Goal: Transaction & Acquisition: Purchase product/service

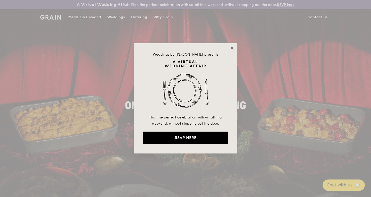
click at [231, 47] on icon at bounding box center [231, 48] width 3 height 3
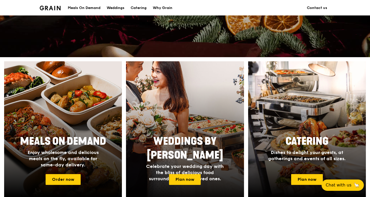
scroll to position [206, 0]
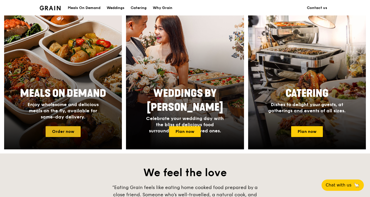
click at [63, 131] on link "Order now" at bounding box center [63, 131] width 35 height 11
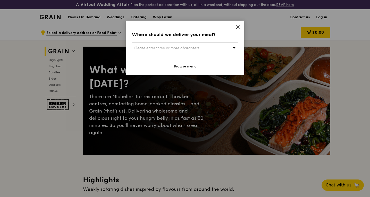
click at [230, 48] on div "Please enter three or more characters" at bounding box center [185, 48] width 106 height 12
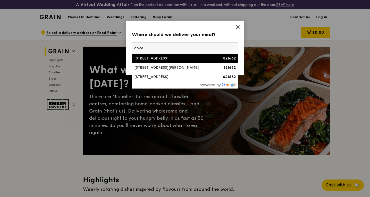
type input "662A E"
click at [195, 58] on div "[STREET_ADDRESS]" at bounding box center [172, 58] width 76 height 5
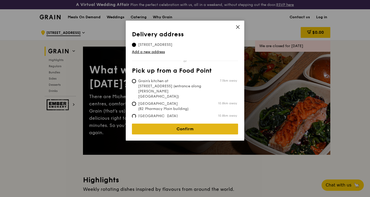
click at [187, 125] on link "Confirm" at bounding box center [185, 129] width 106 height 11
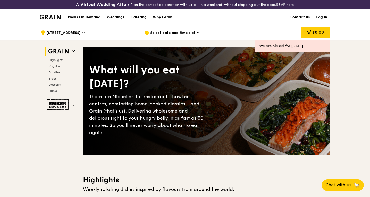
click at [81, 31] on span "[STREET_ADDRESS]" at bounding box center [63, 33] width 34 height 6
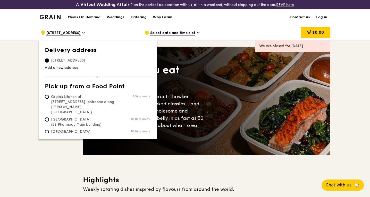
click at [238, 26] on div "Select date and time slot" at bounding box center [192, 32] width 96 height 15
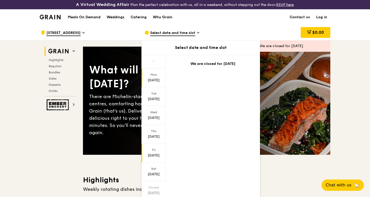
click at [152, 151] on div "Fri" at bounding box center [153, 150] width 23 height 4
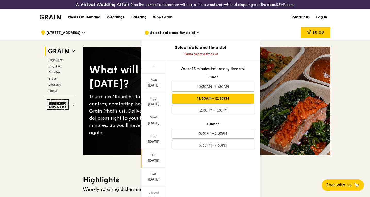
click at [217, 101] on div "11:30AM–12:30PM" at bounding box center [213, 99] width 82 height 10
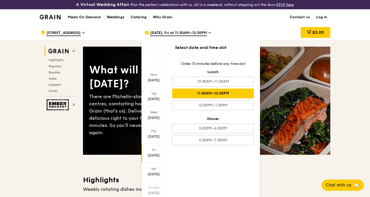
click at [156, 152] on div "[DATE]" at bounding box center [153, 153] width 24 height 19
click at [154, 155] on div "[DATE]" at bounding box center [153, 155] width 23 height 5
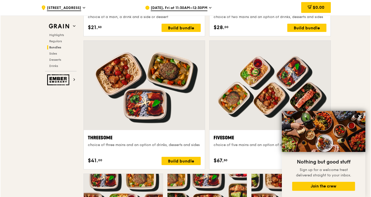
scroll to position [926, 0]
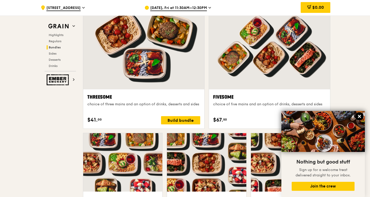
click at [360, 117] on icon at bounding box center [359, 116] width 3 height 3
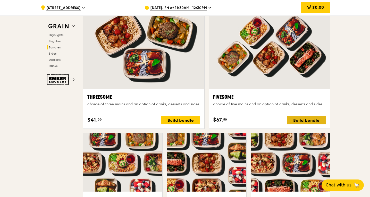
click at [306, 119] on div "Build bundle" at bounding box center [306, 120] width 39 height 8
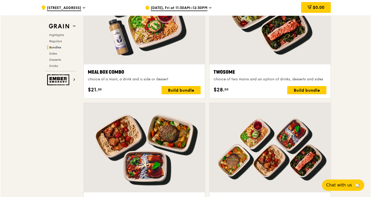
scroll to position [952, 0]
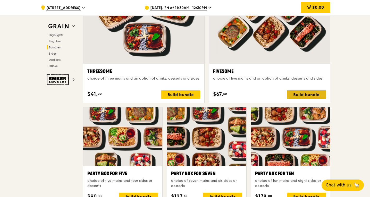
click at [312, 93] on div "Build bundle" at bounding box center [306, 94] width 39 height 8
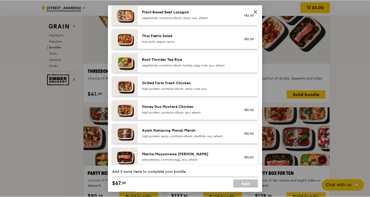
scroll to position [77, 0]
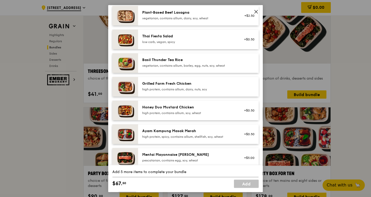
click at [256, 11] on icon at bounding box center [255, 11] width 3 height 3
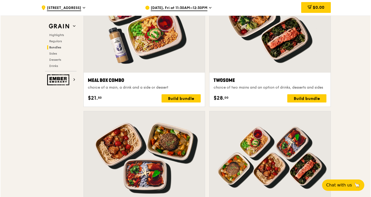
scroll to position [952, 0]
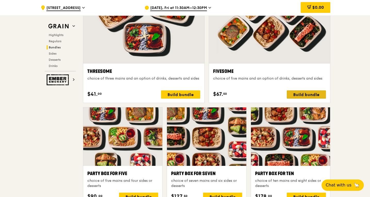
click at [305, 93] on div "Build bundle" at bounding box center [306, 94] width 39 height 8
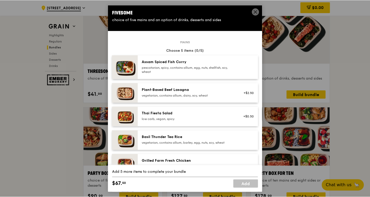
scroll to position [51, 0]
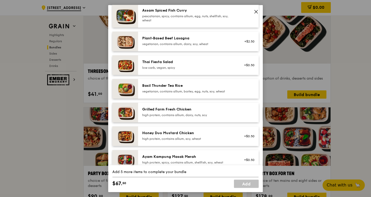
click at [195, 136] on div "Honey Duo Mustard Chicken high protein, contains allium, soy, wheat" at bounding box center [188, 135] width 92 height 10
click at [213, 134] on div "Honey Duo Mustard Chicken" at bounding box center [188, 132] width 92 height 5
click at [185, 134] on div "Honey Duo Mustard Chicken" at bounding box center [188, 132] width 92 height 5
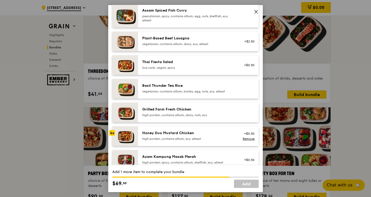
click at [185, 134] on div "Honey Duo Mustard Chicken" at bounding box center [188, 132] width 92 height 5
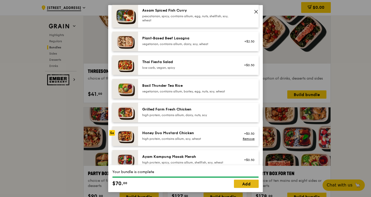
click at [244, 185] on link "Add" at bounding box center [246, 184] width 25 height 8
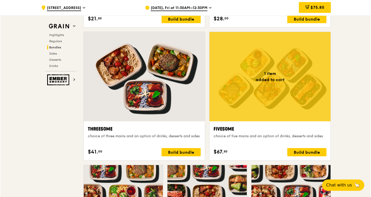
scroll to position [901, 0]
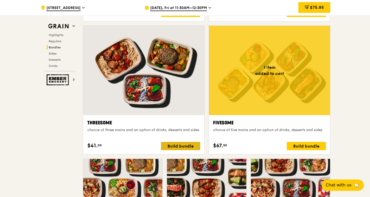
click at [183, 148] on div "Build bundle" at bounding box center [180, 146] width 39 height 8
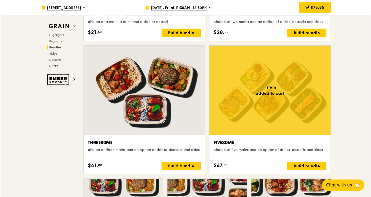
scroll to position [875, 0]
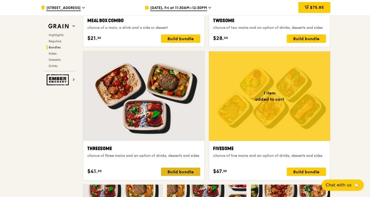
click at [181, 171] on div "Build bundle" at bounding box center [180, 172] width 39 height 8
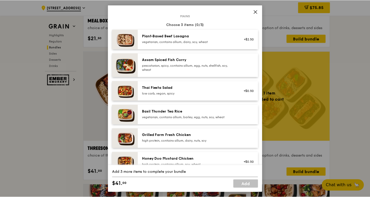
scroll to position [77, 0]
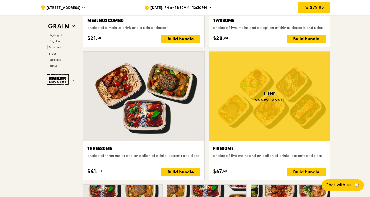
click at [179, 172] on div "Build bundle" at bounding box center [180, 172] width 39 height 8
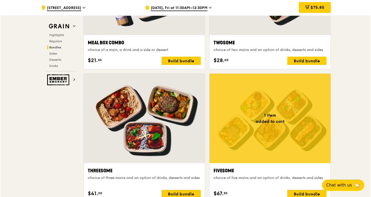
scroll to position [875, 0]
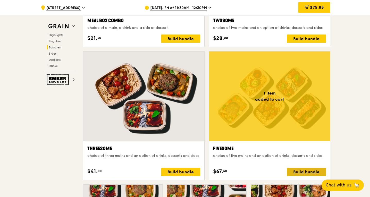
click at [296, 172] on div "Build bundle" at bounding box center [306, 172] width 39 height 8
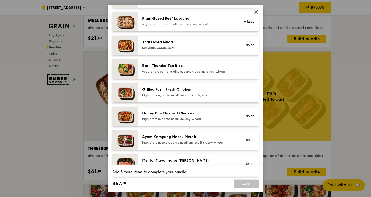
scroll to position [77, 0]
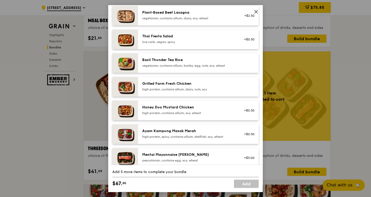
click at [256, 11] on icon at bounding box center [255, 11] width 3 height 3
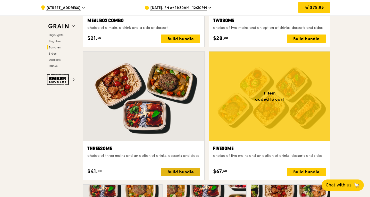
click at [178, 174] on div "Build bundle" at bounding box center [180, 172] width 39 height 8
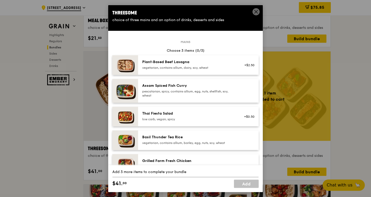
scroll to position [51, 0]
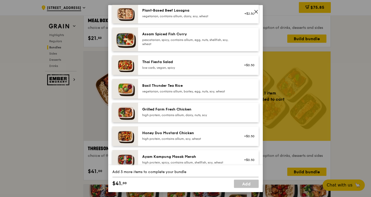
click at [189, 112] on div "Grilled Farm Fresh Chicken" at bounding box center [188, 109] width 92 height 5
click at [185, 112] on div "Grilled Farm Fresh Chicken high protein, contains allium, dairy, nuts, soy" at bounding box center [188, 112] width 92 height 10
click at [185, 112] on div "Grilled Farm Fresh Chicken" at bounding box center [188, 109] width 92 height 5
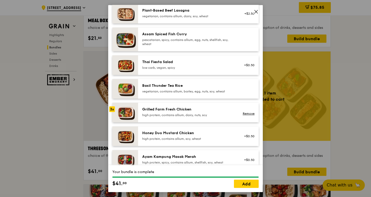
click at [167, 109] on div "Grilled Farm Fresh Chicken" at bounding box center [188, 109] width 92 height 5
click at [247, 187] on link "Add" at bounding box center [246, 184] width 25 height 8
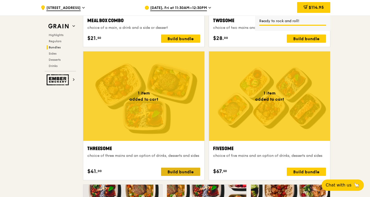
click at [181, 172] on div "Build bundle" at bounding box center [180, 172] width 39 height 8
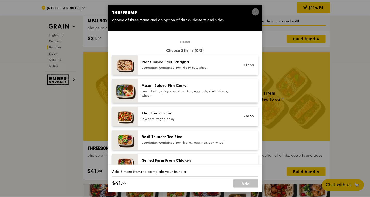
scroll to position [26, 0]
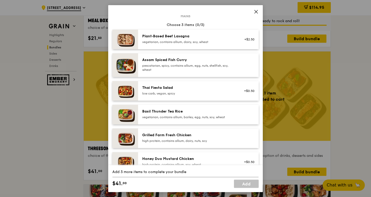
click at [184, 140] on div "high protein, contains allium, dairy, nuts, soy" at bounding box center [188, 141] width 92 height 4
click at [187, 141] on div "high protein, contains allium, dairy, nuts, soy" at bounding box center [188, 141] width 92 height 4
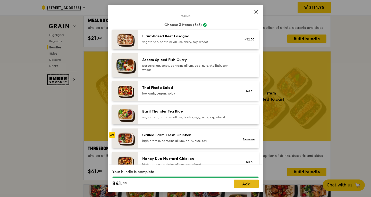
click at [244, 184] on link "Add" at bounding box center [246, 184] width 25 height 8
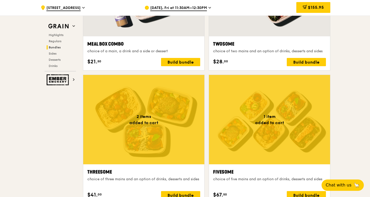
scroll to position [901, 0]
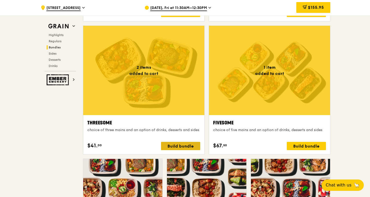
click at [176, 144] on div "Build bundle" at bounding box center [180, 146] width 39 height 8
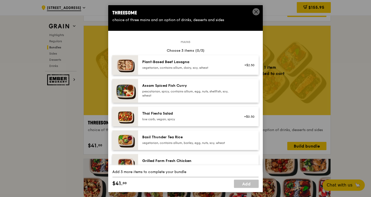
click at [190, 90] on div "pescatarian, spicy, contains allium, egg, nuts, shellfish, soy, wheat" at bounding box center [188, 93] width 92 height 8
click at [186, 91] on div "pescatarian, spicy, contains allium, egg, nuts, shellfish, soy, wheat" at bounding box center [188, 93] width 92 height 8
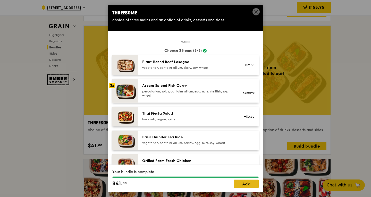
click at [249, 184] on link "Add" at bounding box center [246, 184] width 25 height 8
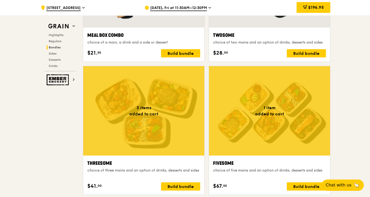
scroll to position [926, 0]
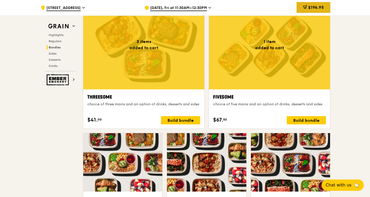
click at [315, 6] on span "$196.95" at bounding box center [316, 7] width 16 height 5
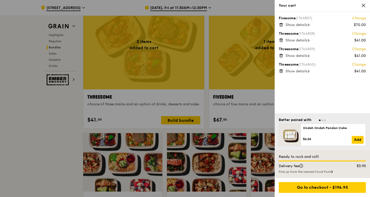
scroll to position [926, 0]
click at [304, 24] on span "Show details" at bounding box center [296, 25] width 22 height 4
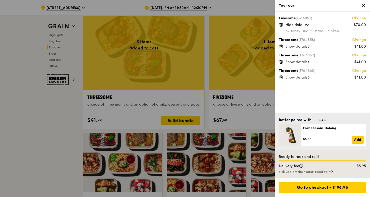
click at [307, 46] on span "Show details" at bounding box center [296, 46] width 22 height 4
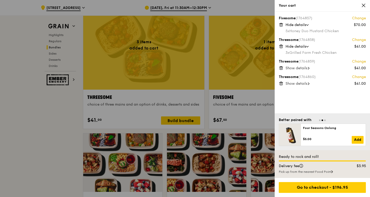
click at [309, 67] on icon at bounding box center [309, 68] width 2 height 3
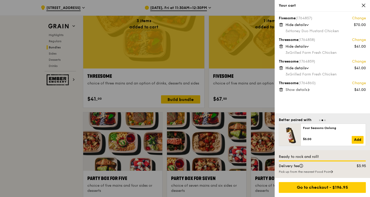
scroll to position [952, 0]
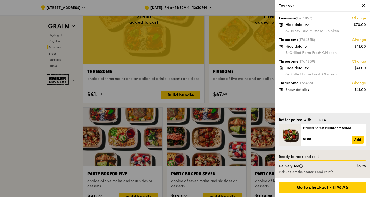
click at [308, 68] on icon at bounding box center [307, 68] width 3 height 2
click at [308, 69] on div "Show details" at bounding box center [325, 68] width 80 height 5
click at [309, 88] on span at bounding box center [309, 89] width 2 height 5
click at [42, 140] on div at bounding box center [185, 98] width 370 height 197
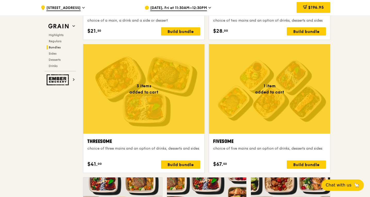
scroll to position [875, 0]
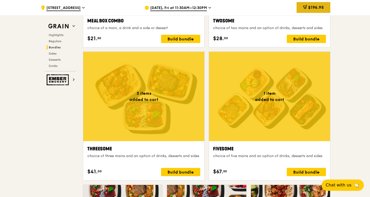
click at [314, 9] on span "$196.95" at bounding box center [316, 7] width 16 height 5
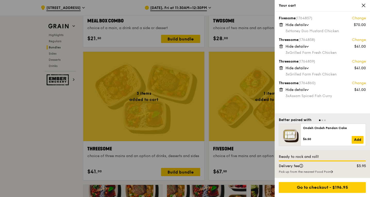
click at [45, 124] on div at bounding box center [185, 98] width 370 height 197
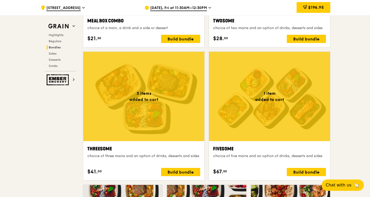
scroll to position [874, 0]
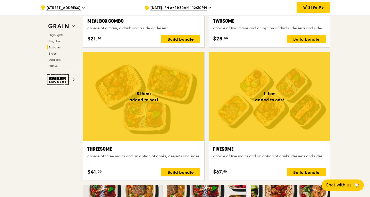
click at [316, 8] on span "$196.95" at bounding box center [316, 7] width 16 height 5
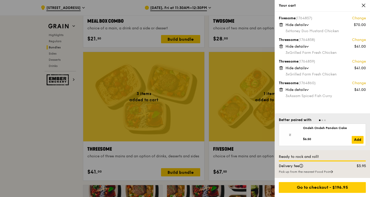
click at [47, 124] on div at bounding box center [185, 98] width 370 height 197
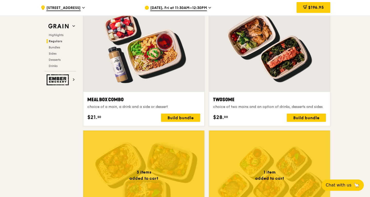
scroll to position [745, 0]
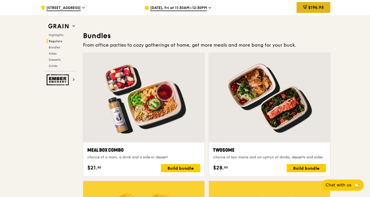
click at [318, 5] on span "$196.95" at bounding box center [316, 7] width 16 height 5
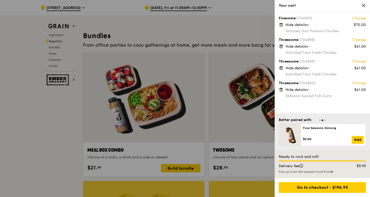
drag, startPoint x: 360, startPoint y: 40, endPoint x: 338, endPoint y: 52, distance: 24.8
click at [339, 53] on div "Threesome (1764858) Change $41.00 Hide details 3x Grilled Farm Fresh Chicken" at bounding box center [322, 46] width 87 height 18
click at [326, 48] on div "Hide details" at bounding box center [325, 46] width 80 height 5
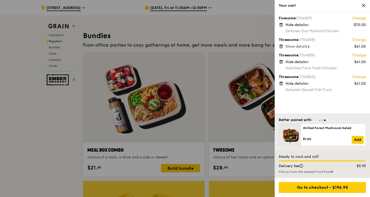
click at [277, 45] on div "Fivesome (1764857) Change $70.00 Hide details 5x Honey Duo Mustard Chicken Thre…" at bounding box center [321, 63] width 95 height 102
click at [281, 47] on icon at bounding box center [281, 46] width 5 height 5
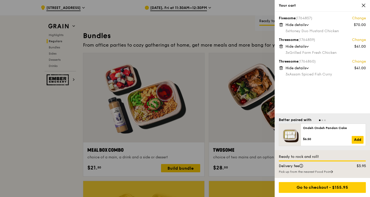
click at [280, 47] on icon at bounding box center [280, 46] width 0 height 1
click at [280, 47] on icon at bounding box center [281, 46] width 5 height 5
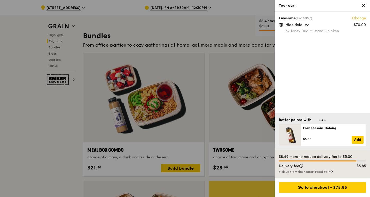
click at [231, 8] on div at bounding box center [185, 98] width 370 height 197
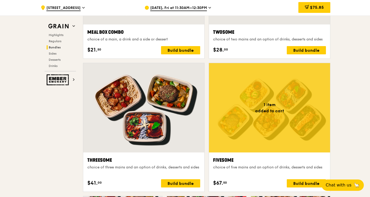
scroll to position [874, 0]
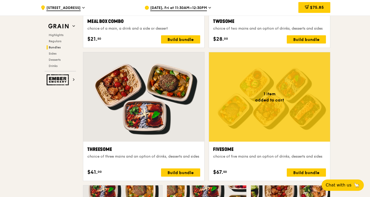
drag, startPoint x: 153, startPoint y: 84, endPoint x: 153, endPoint y: 209, distance: 125.4
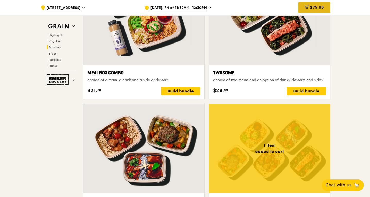
click at [320, 5] on div "$75.85" at bounding box center [314, 7] width 32 height 11
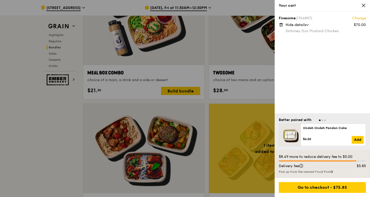
scroll to position [822, 0]
click at [282, 25] on icon at bounding box center [281, 24] width 5 height 5
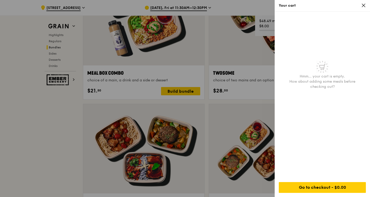
click at [364, 4] on icon at bounding box center [363, 5] width 3 height 3
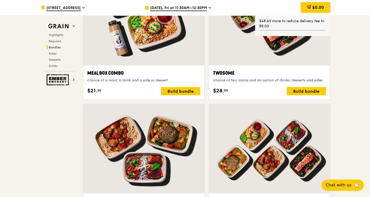
click at [80, 8] on span "[STREET_ADDRESS]" at bounding box center [63, 8] width 34 height 6
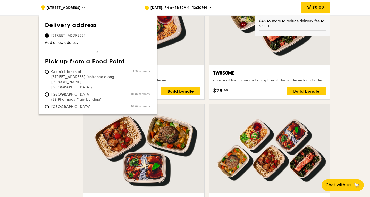
click at [62, 36] on span "[STREET_ADDRESS]" at bounding box center [68, 35] width 47 height 5
click at [49, 36] on input "[STREET_ADDRESS]" at bounding box center [47, 35] width 4 height 4
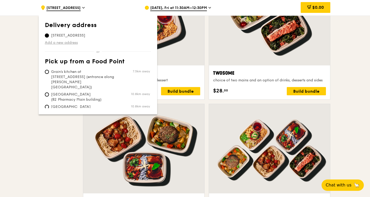
click at [63, 44] on link "Add a new address" at bounding box center [98, 42] width 106 height 5
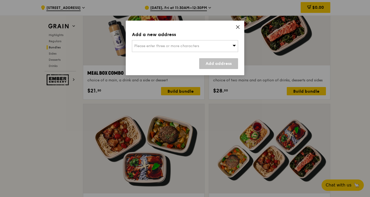
click at [232, 46] on icon at bounding box center [234, 46] width 4 height 4
click at [224, 46] on input "search" at bounding box center [185, 45] width 106 height 11
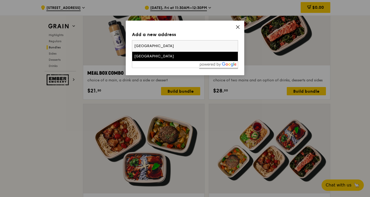
type input "[GEOGRAPHIC_DATA]"
click at [195, 55] on div "[GEOGRAPHIC_DATA]" at bounding box center [172, 56] width 76 height 5
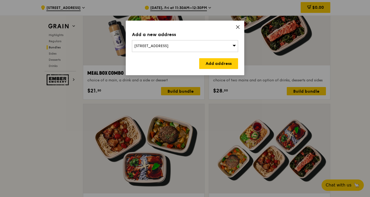
click at [137, 45] on span "[STREET_ADDRESS]" at bounding box center [151, 46] width 34 height 4
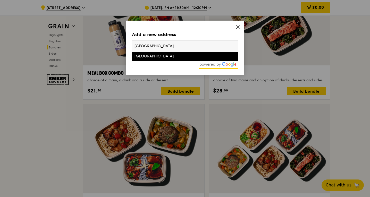
click at [139, 45] on input "[GEOGRAPHIC_DATA]" at bounding box center [185, 45] width 106 height 11
drag, startPoint x: 173, startPoint y: 46, endPoint x: 92, endPoint y: 46, distance: 80.6
click at [92, 46] on div "Add a new address [STREET_ADDRESS] [GEOGRAPHIC_DATA] [GEOGRAPHIC_DATA] Add addr…" at bounding box center [185, 98] width 370 height 197
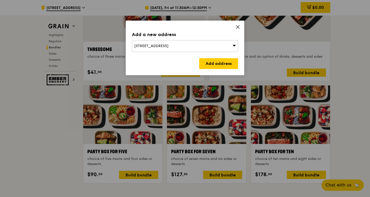
scroll to position [994, 0]
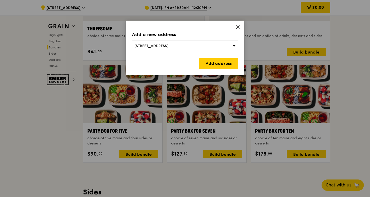
click at [234, 47] on icon at bounding box center [234, 46] width 4 height 4
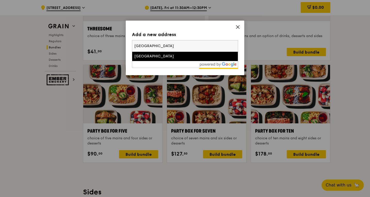
click at [213, 47] on input "[GEOGRAPHIC_DATA]" at bounding box center [185, 45] width 106 height 11
click at [217, 37] on div "Add a new address" at bounding box center [185, 34] width 106 height 7
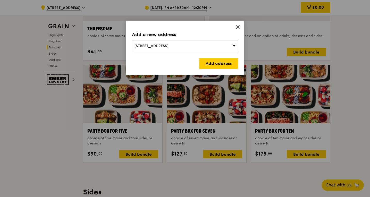
click at [218, 45] on div "[STREET_ADDRESS]" at bounding box center [185, 46] width 106 height 12
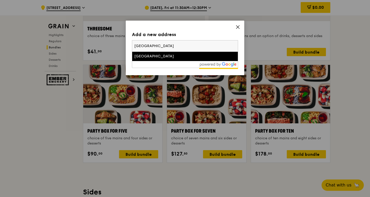
drag, startPoint x: 208, startPoint y: 48, endPoint x: 115, endPoint y: 47, distance: 93.2
click at [116, 47] on div "Add a new address [STREET_ADDRESS] [GEOGRAPHIC_DATA] [GEOGRAPHIC_DATA] Add addr…" at bounding box center [185, 98] width 370 height 197
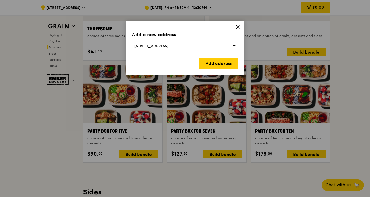
click at [224, 50] on div "[STREET_ADDRESS]" at bounding box center [185, 46] width 106 height 12
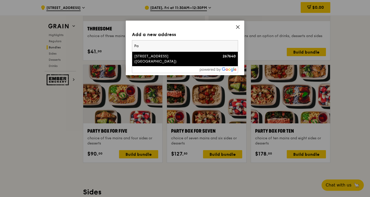
type input "P"
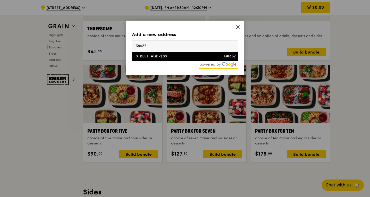
type input "138637"
click at [175, 55] on div "[STREET_ADDRESS]" at bounding box center [172, 56] width 76 height 5
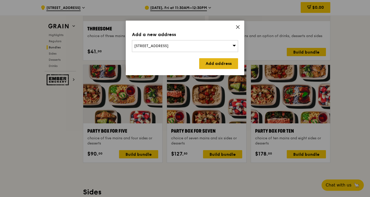
click at [218, 64] on link "Add address" at bounding box center [218, 63] width 39 height 11
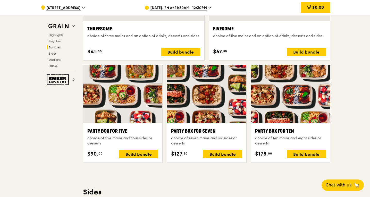
click at [184, 10] on span "[DATE], Fri at 11:30AM–12:30PM" at bounding box center [178, 8] width 57 height 6
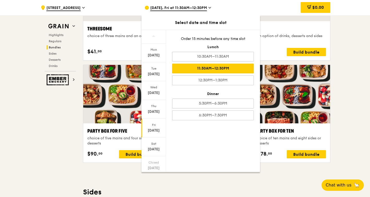
click at [157, 125] on div "Fri" at bounding box center [153, 125] width 23 height 4
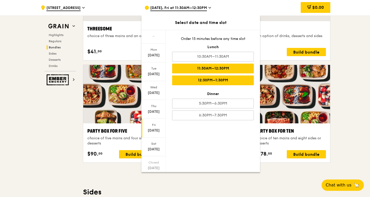
click at [195, 82] on div "12:30PM–1:30PM" at bounding box center [213, 80] width 82 height 10
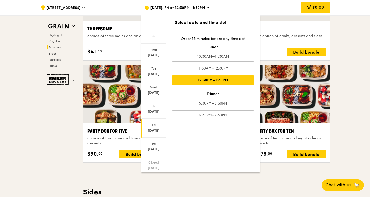
click at [357, 50] on div ".cls-1 { fill: none; stroke: #fff; stroke-linecap: round; stroke-linejoin: roun…" at bounding box center [185, 119] width 370 height 2179
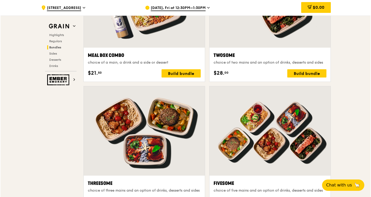
scroll to position [866, 0]
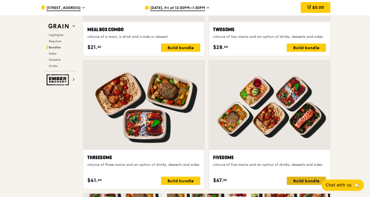
click at [301, 180] on div "Build bundle" at bounding box center [306, 181] width 39 height 8
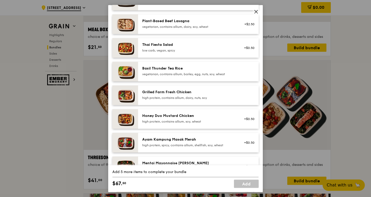
scroll to position [77, 0]
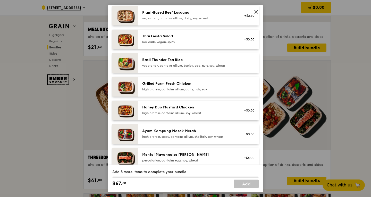
click at [191, 113] on div "high protein, contains allium, soy, wheat" at bounding box center [188, 113] width 92 height 4
click at [191, 112] on div "high protein, contains allium, soy, wheat" at bounding box center [188, 113] width 92 height 4
click at [184, 85] on div "Grilled Farm Fresh Chicken" at bounding box center [188, 83] width 92 height 5
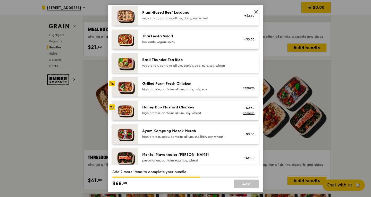
scroll to position [0, 0]
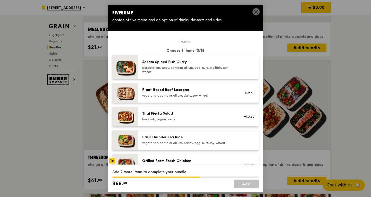
click at [158, 65] on div "pescatarian, spicy, contains allium, egg, nuts, shellfish, soy, wheat" at bounding box center [188, 69] width 92 height 8
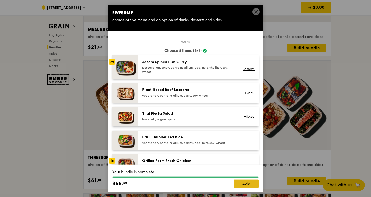
click at [248, 184] on link "Add" at bounding box center [246, 184] width 25 height 8
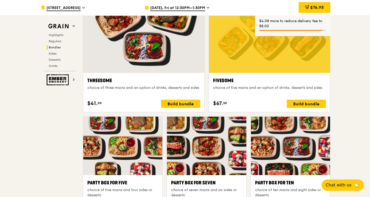
scroll to position [943, 0]
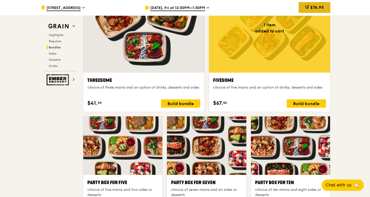
click at [312, 4] on div "$76.95" at bounding box center [314, 7] width 32 height 11
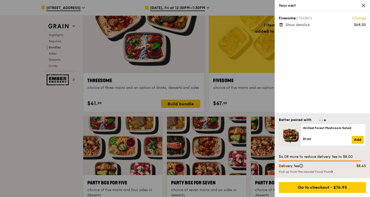
scroll to position [942, 0]
click at [299, 25] on span "Show details" at bounding box center [296, 25] width 22 height 4
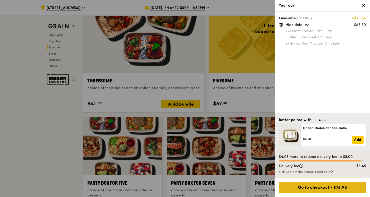
click at [329, 186] on div "Go to checkout - $76.95" at bounding box center [322, 187] width 87 height 11
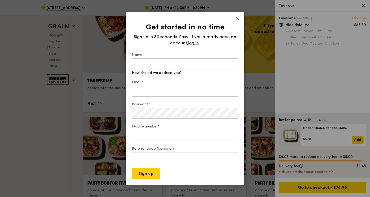
click at [187, 65] on input "Name*" at bounding box center [185, 63] width 106 height 11
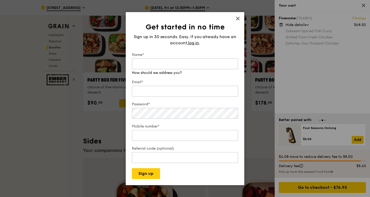
scroll to position [968, 0]
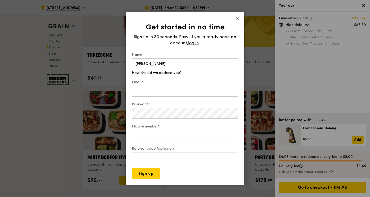
type input "[PERSON_NAME]"
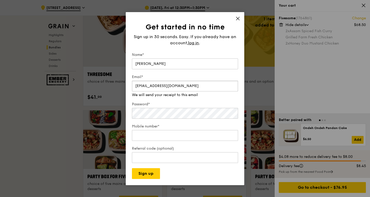
scroll to position [942, 0]
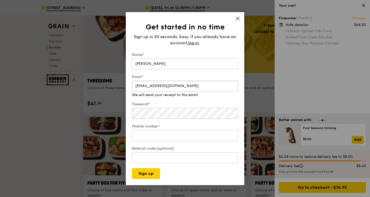
type input "[EMAIL_ADDRESS][DOMAIN_NAME]"
click at [185, 116] on div "Password* Make that at least six characters" at bounding box center [185, 108] width 106 height 23
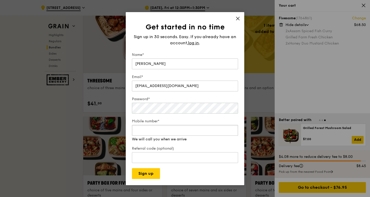
type input "0"
click at [181, 138] on div "Mobile number* We will call you when we arrive" at bounding box center [185, 130] width 106 height 23
type input "9680"
click at [239, 19] on div "Get started in no time Sign up in 30 seconds. Easy. If you already have an acco…" at bounding box center [185, 98] width 118 height 173
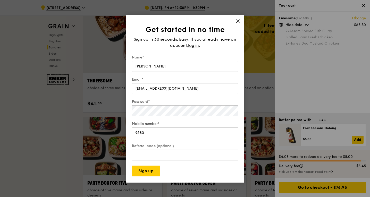
click at [238, 21] on icon at bounding box center [237, 21] width 5 height 5
